Goal: Find specific page/section: Find specific page/section

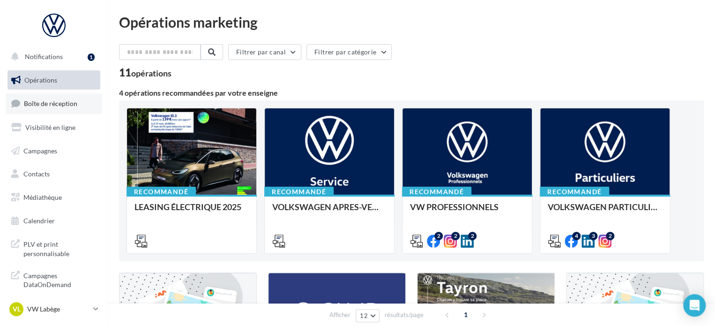
click at [59, 100] on span "Boîte de réception" at bounding box center [50, 103] width 53 height 8
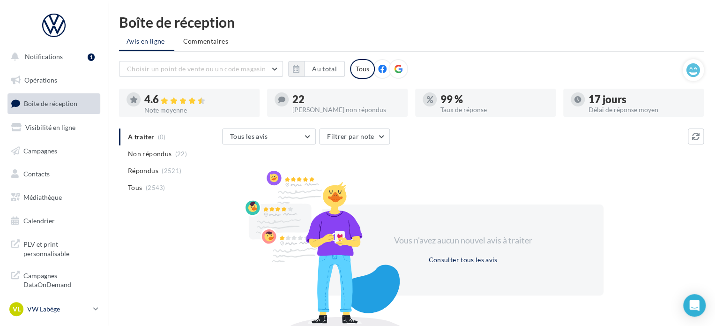
click at [23, 307] on div "VL VW Labège vw-kear-31670" at bounding box center [49, 309] width 80 height 14
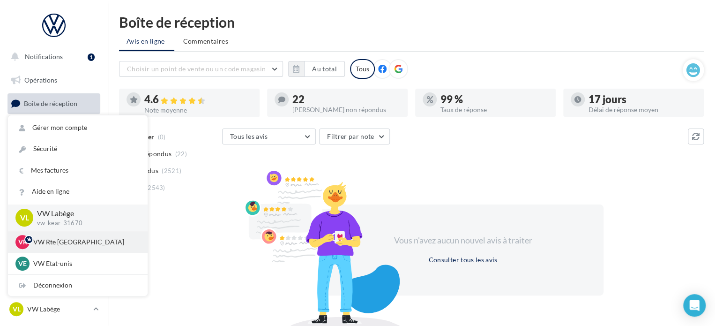
click at [65, 248] on div "VR VW Rte Espagne vw-kear-31100" at bounding box center [77, 242] width 125 height 14
